Goal: Task Accomplishment & Management: Complete application form

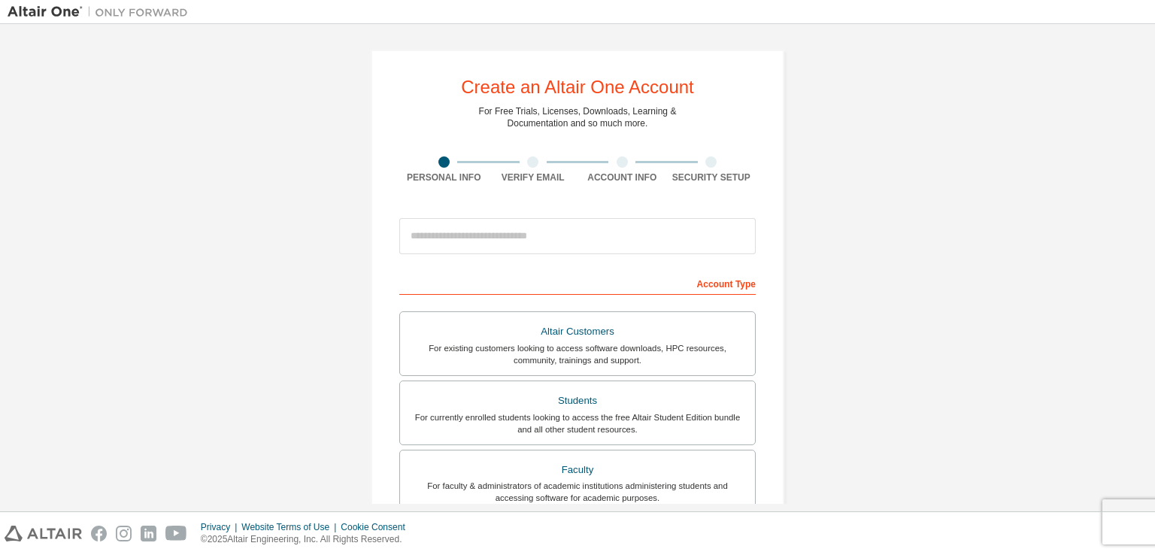
scroll to position [230, 0]
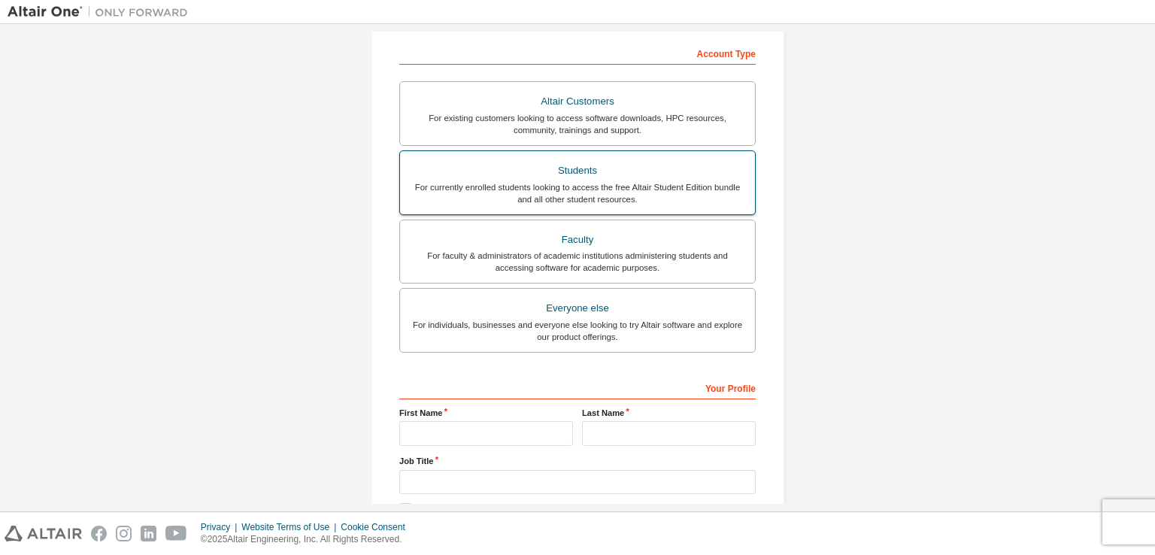
click at [450, 191] on div "For currently enrolled students looking to access the free Altair Student Editi…" at bounding box center [577, 193] width 337 height 24
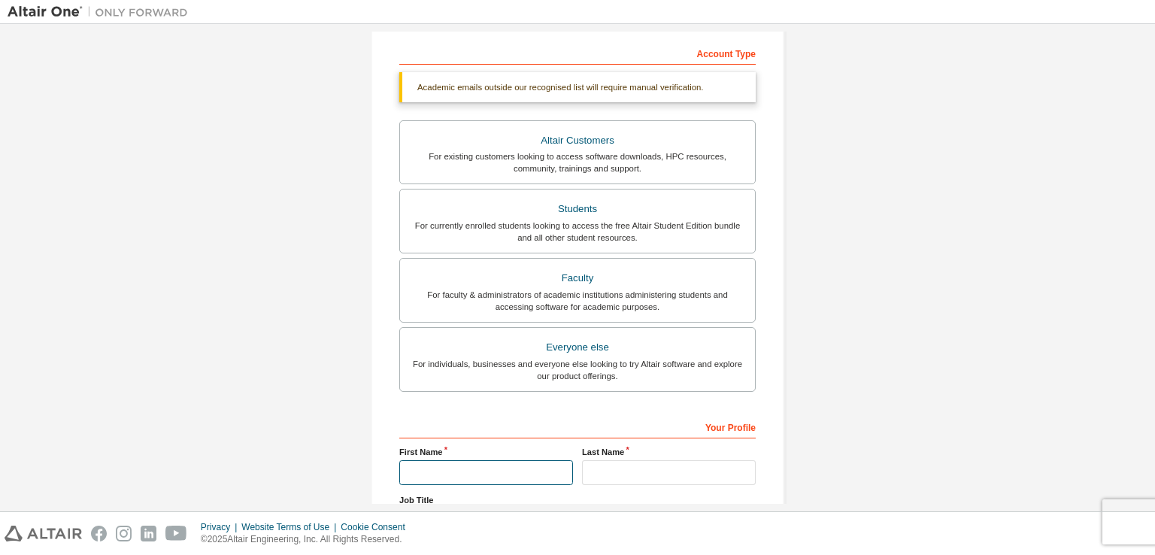
click at [477, 467] on input "text" at bounding box center [486, 472] width 174 height 25
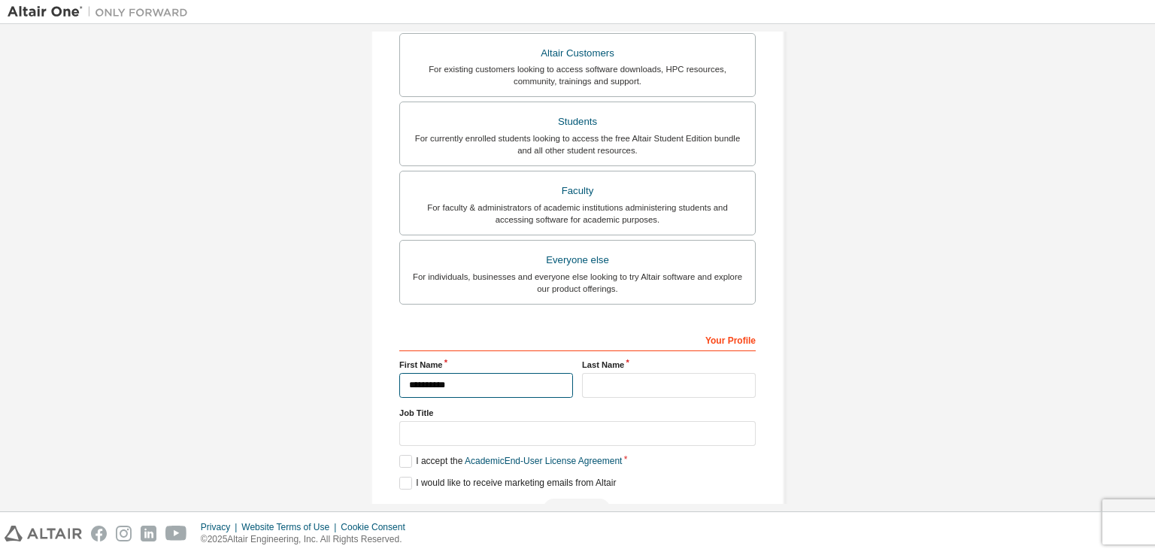
scroll to position [360, 0]
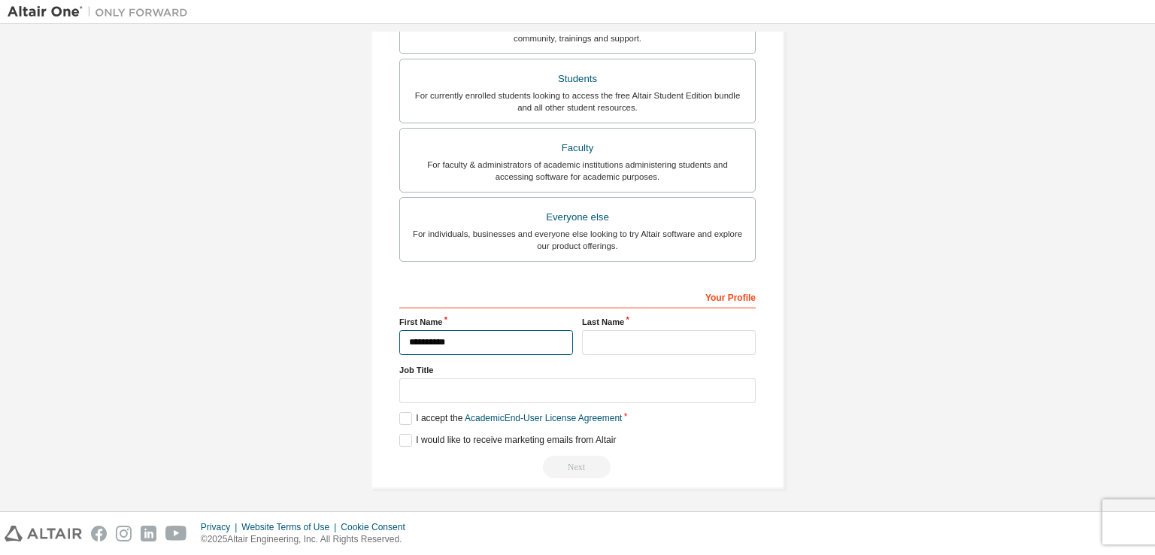
type input "**********"
click at [601, 337] on input "text" at bounding box center [669, 342] width 174 height 25
type input "********"
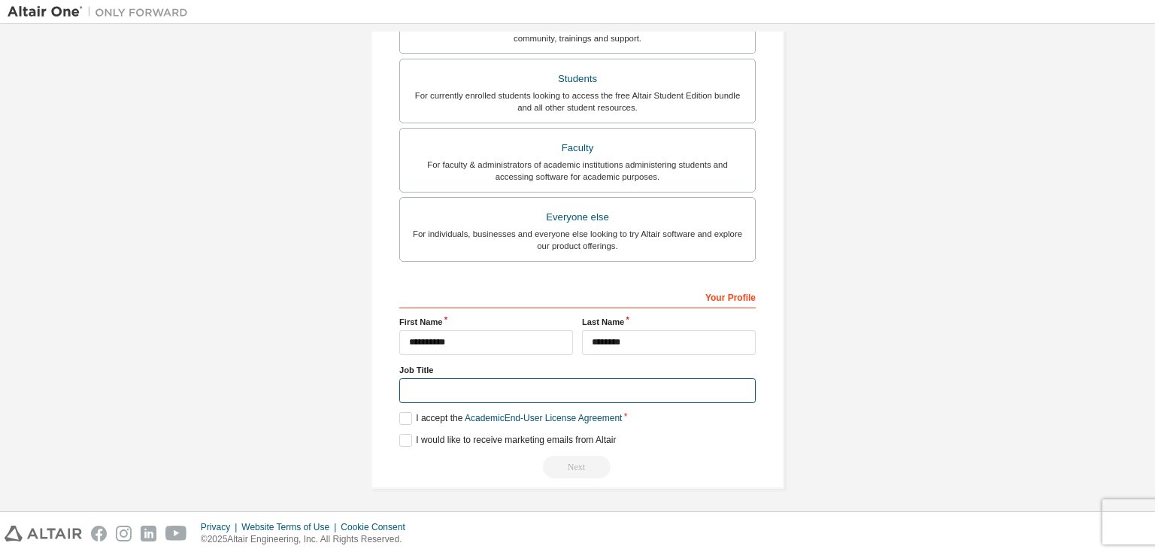
click at [589, 386] on input "text" at bounding box center [577, 390] width 356 height 25
type input "*******"
click at [404, 412] on label "I accept the Academic End-User License Agreement" at bounding box center [510, 418] width 222 height 13
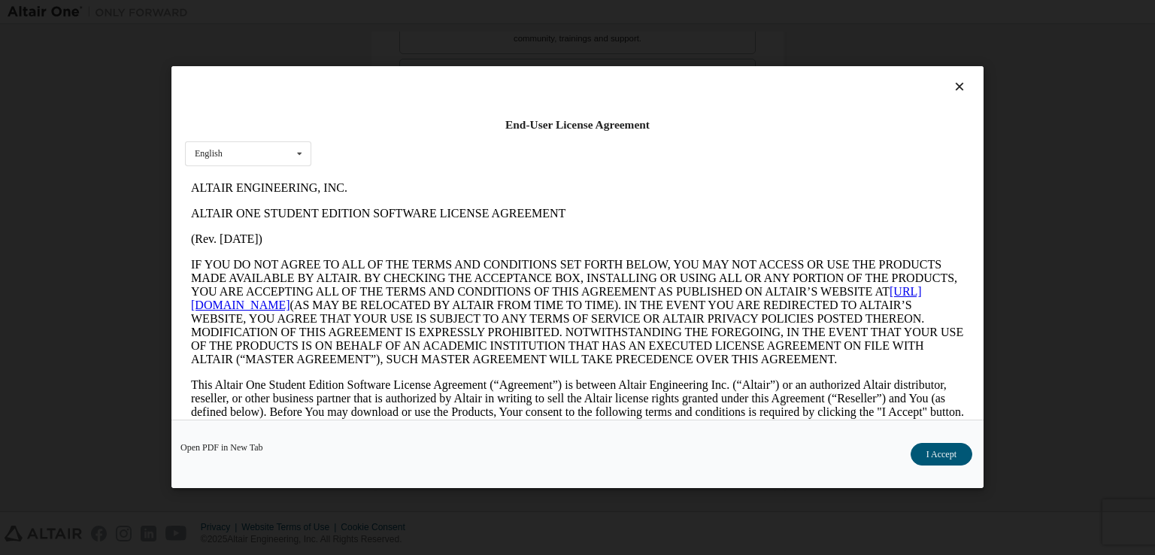
scroll to position [0, 0]
click at [948, 443] on button "I Accept" at bounding box center [941, 454] width 62 height 23
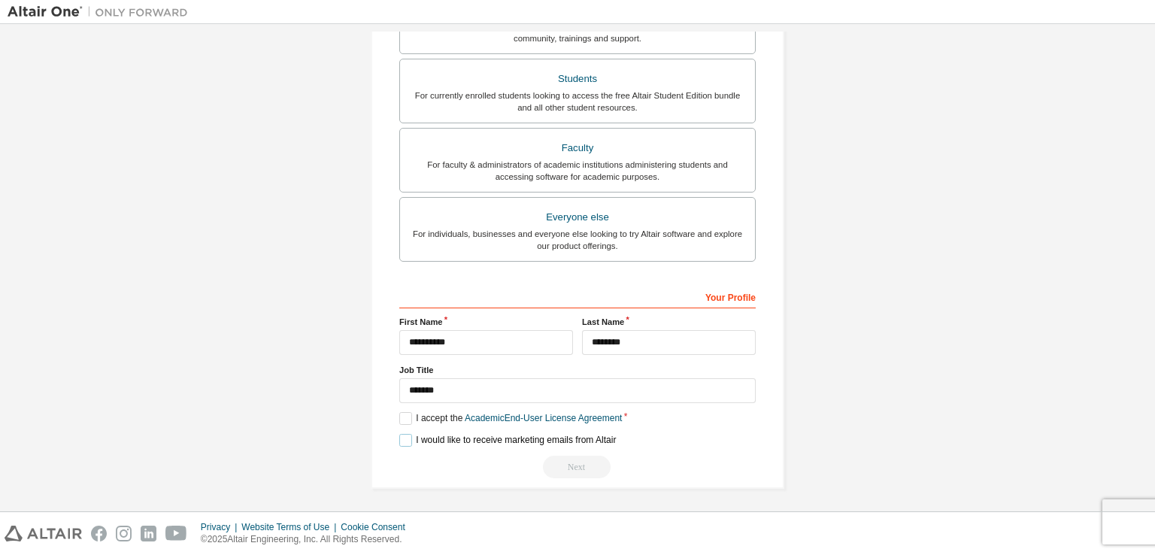
click at [407, 441] on label "I would like to receive marketing emails from Altair" at bounding box center [507, 440] width 216 height 13
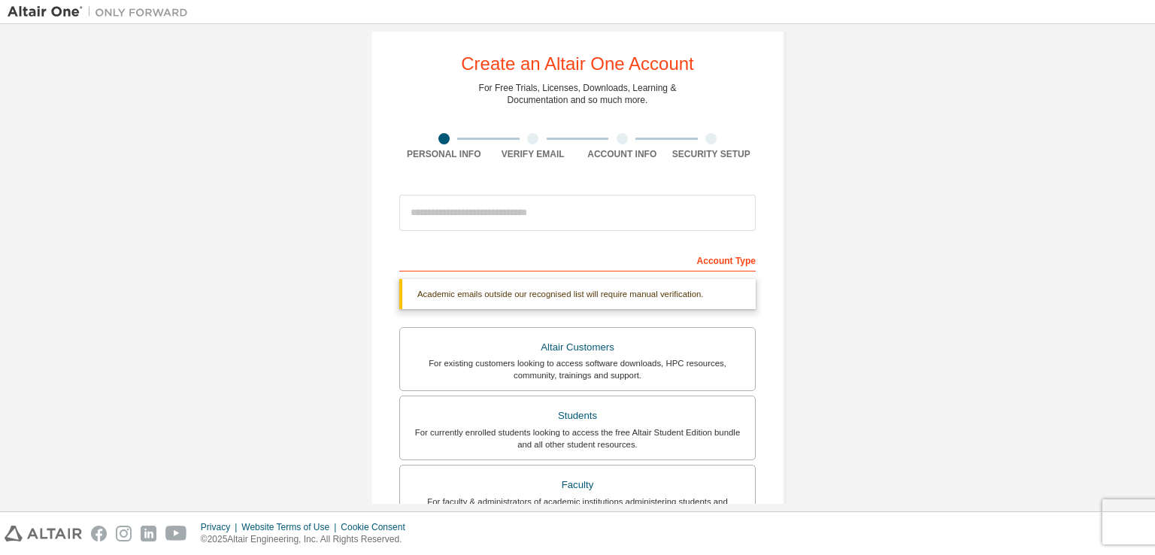
scroll to position [17, 0]
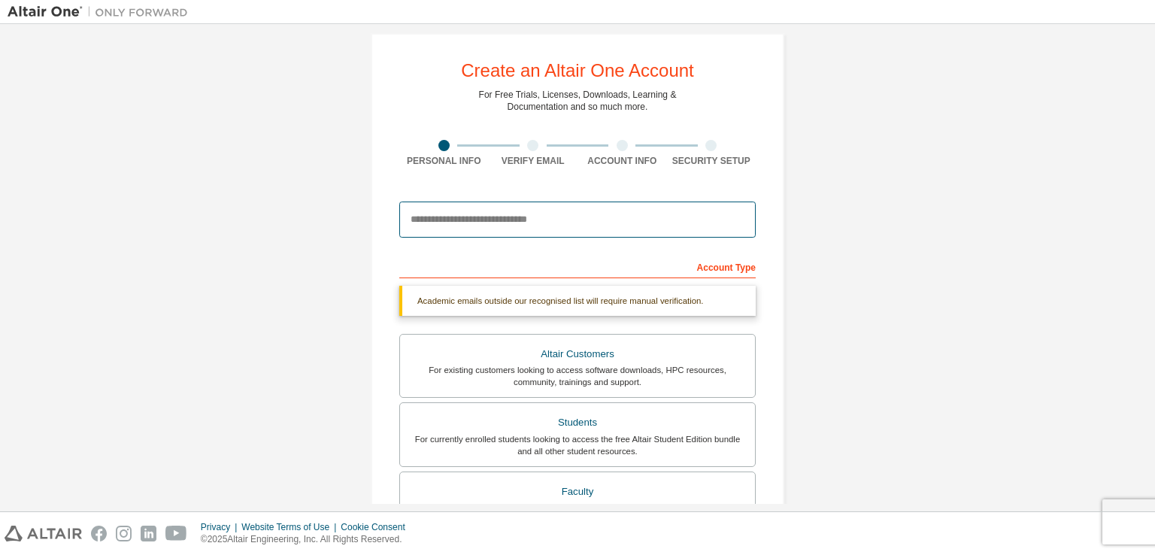
click at [500, 219] on input "email" at bounding box center [577, 219] width 356 height 36
type input "**********"
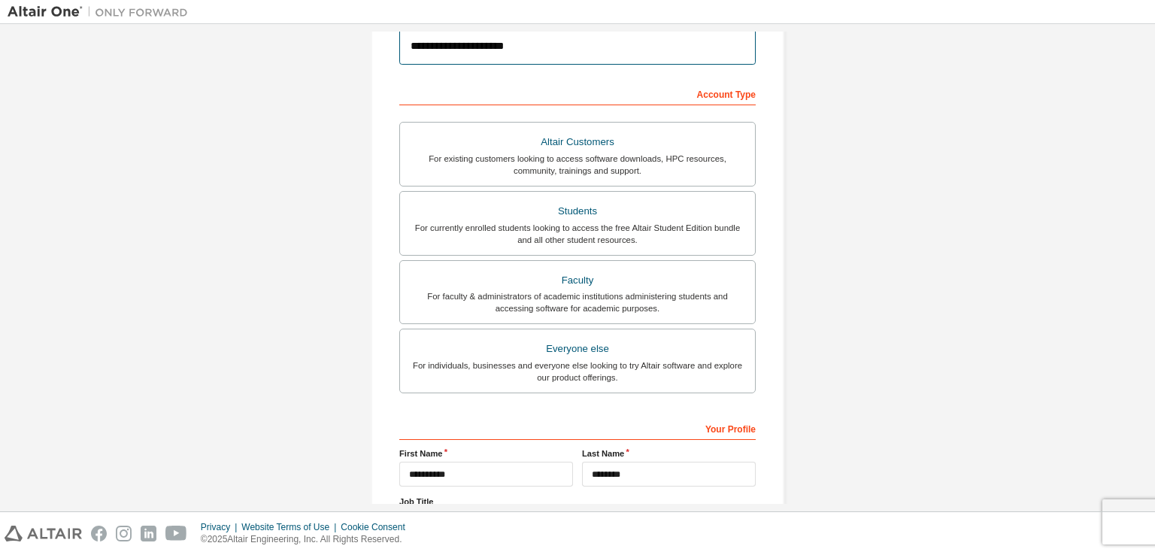
scroll to position [321, 0]
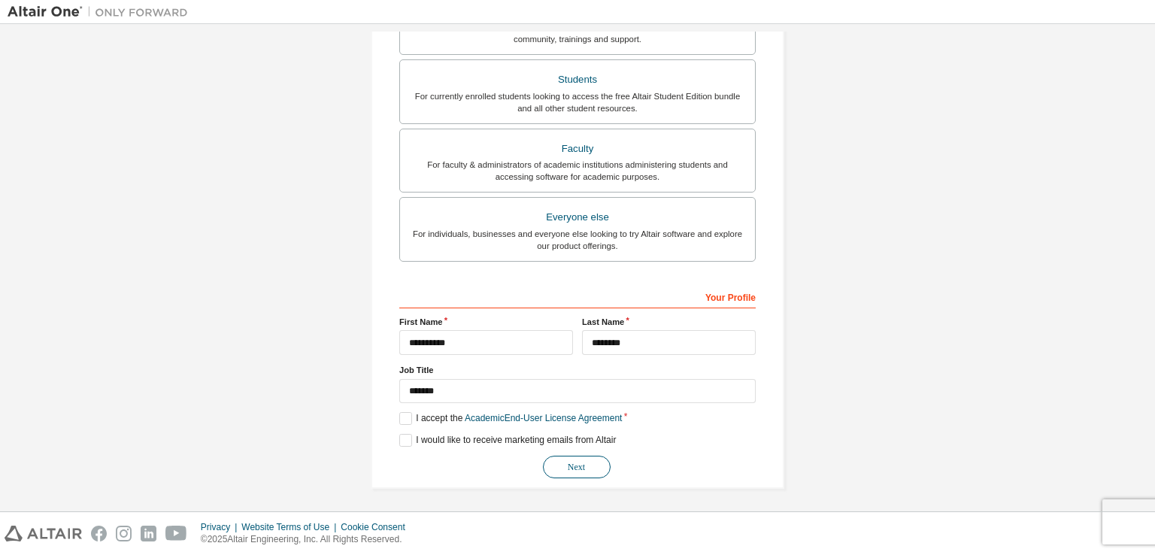
click at [566, 464] on button "Next" at bounding box center [577, 467] width 68 height 23
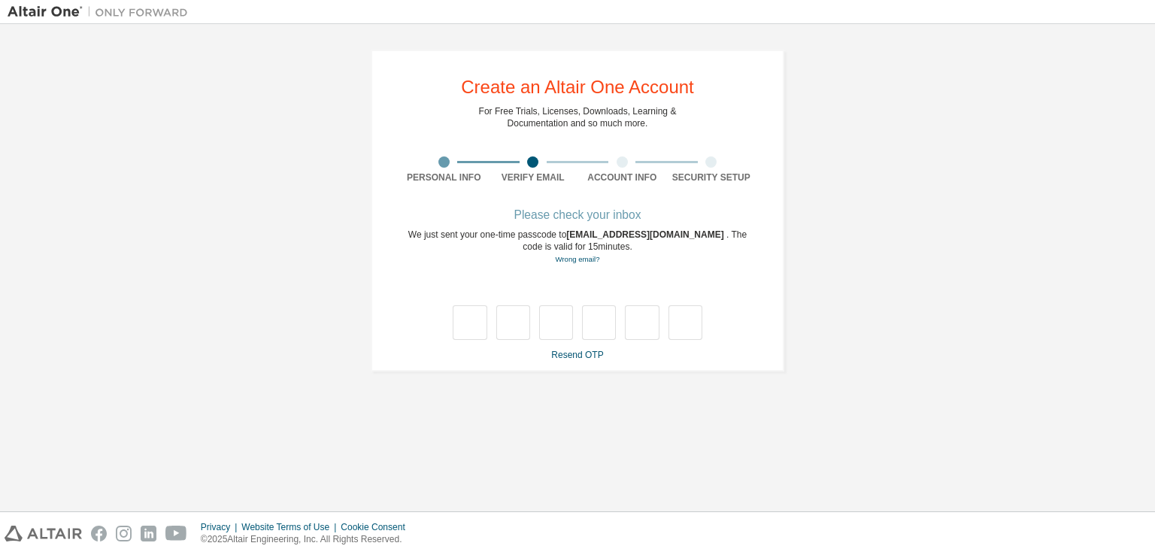
type input "*"
click at [553, 333] on input "*" at bounding box center [556, 322] width 34 height 35
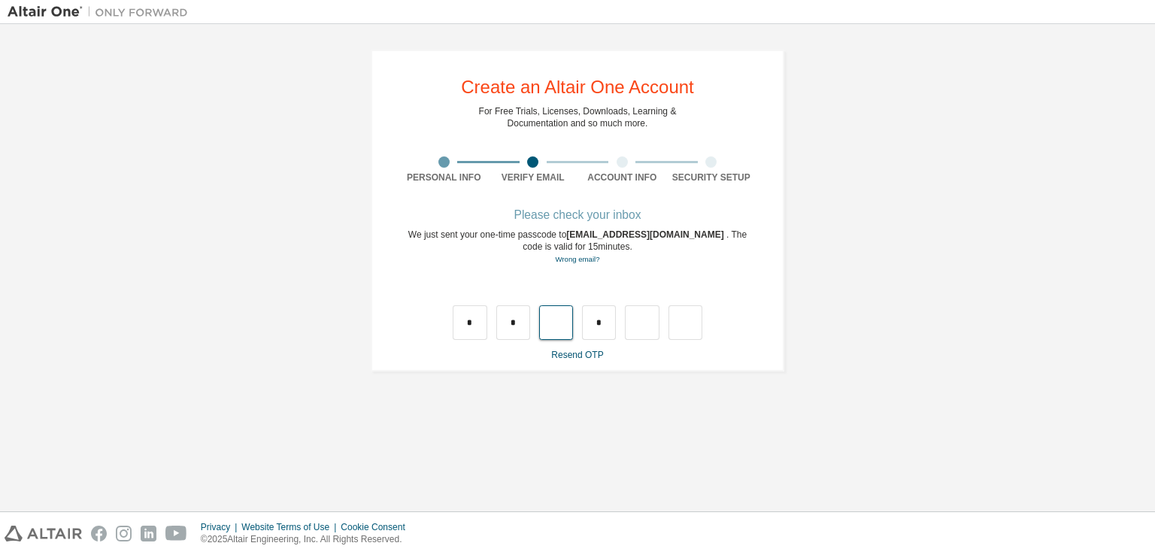
click at [553, 333] on input "text" at bounding box center [556, 322] width 34 height 35
type input "*"
click at [598, 328] on input "text" at bounding box center [599, 322] width 34 height 35
type input "*"
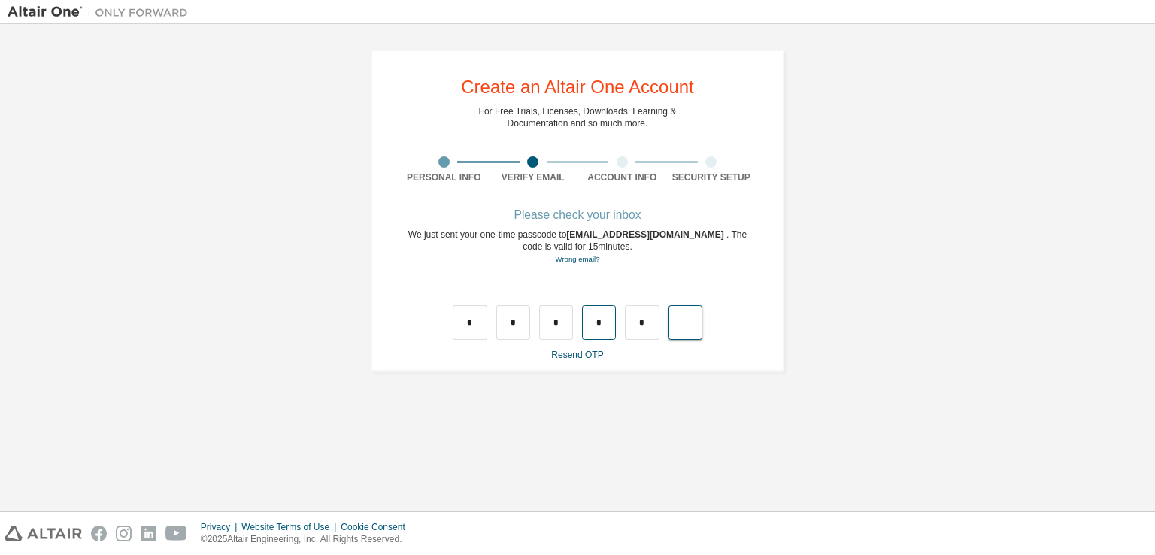
type input "*"
